Goal: Obtain resource: Download file/media

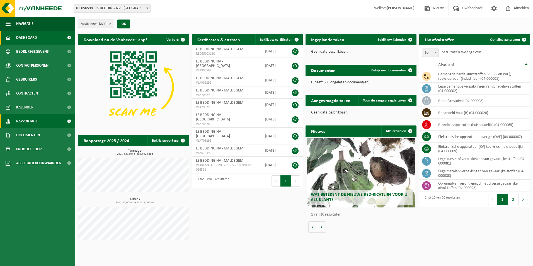
click at [28, 122] on span "Rapportage" at bounding box center [26, 121] width 21 height 14
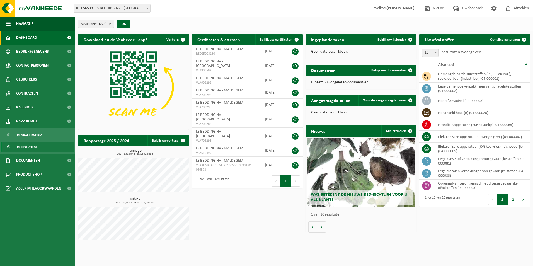
click at [29, 147] on span "In lijstvorm" at bounding box center [27, 147] width 20 height 11
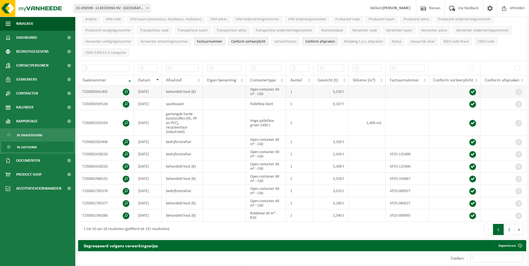
scroll to position [112, 0]
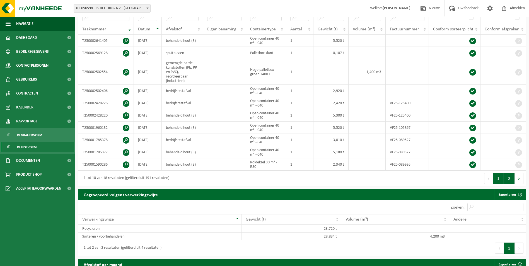
click at [511, 179] on button "2" at bounding box center [509, 178] width 11 height 11
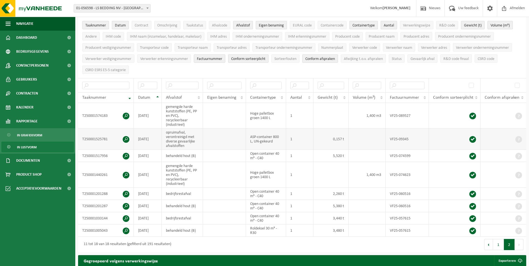
scroll to position [56, 0]
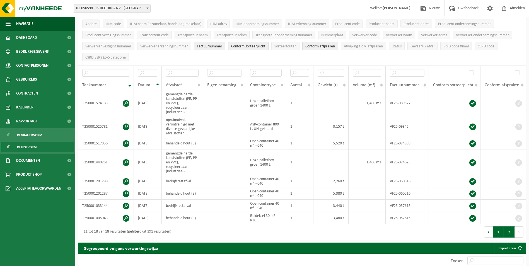
click at [497, 232] on button "1" at bounding box center [498, 231] width 11 height 11
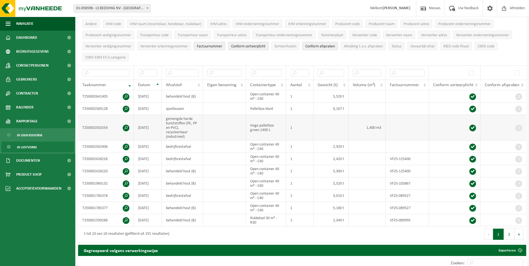
scroll to position [0, 0]
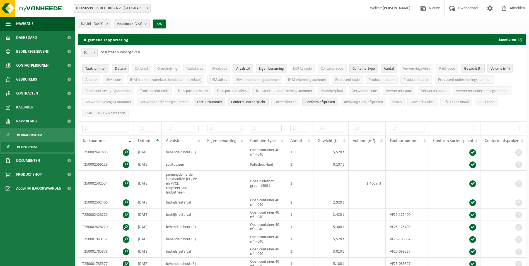
click at [111, 26] on b "submit" at bounding box center [108, 24] width 5 height 8
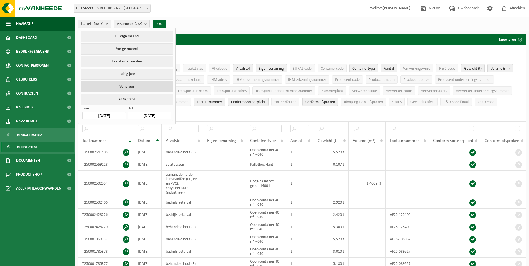
click at [132, 85] on button "Vorig jaar" at bounding box center [127, 86] width 92 height 11
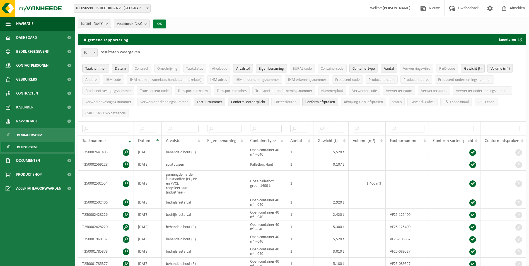
click at [166, 26] on button "OK" at bounding box center [159, 24] width 13 height 9
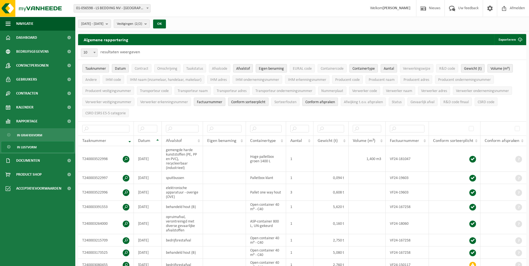
click at [149, 24] on b "submit" at bounding box center [146, 24] width 5 height 8
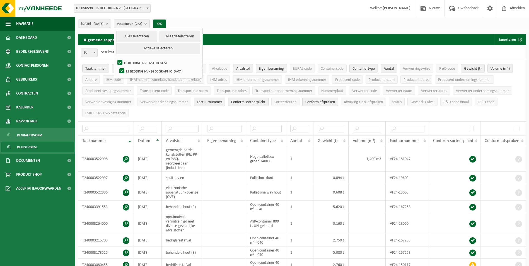
click at [149, 24] on b "submit" at bounding box center [146, 24] width 5 height 8
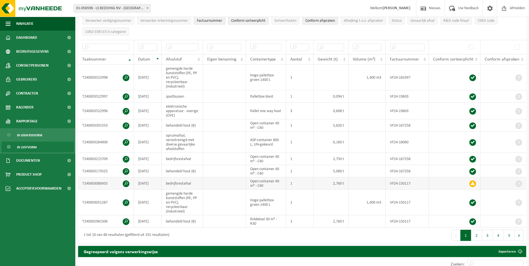
scroll to position [84, 0]
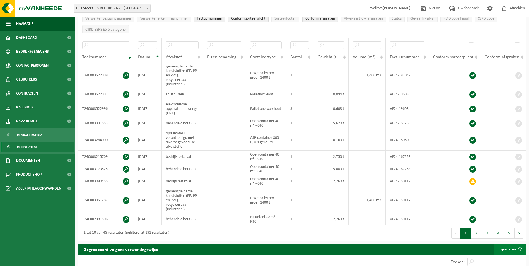
click at [507, 249] on link "Exporteren" at bounding box center [510, 249] width 32 height 11
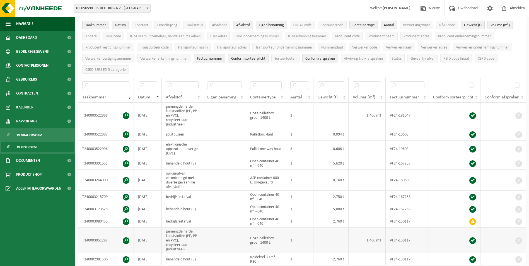
scroll to position [0, 0]
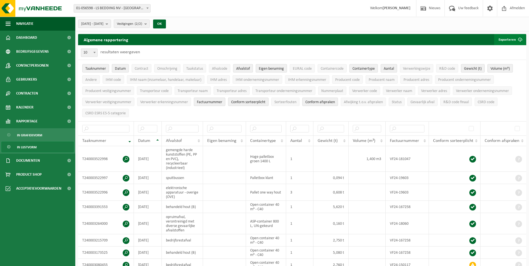
click at [509, 39] on button "Exporteren" at bounding box center [510, 39] width 32 height 11
click at [504, 62] on link "Alle beschikbare kolommen" at bounding box center [500, 61] width 50 height 11
